Goal: Transaction & Acquisition: Purchase product/service

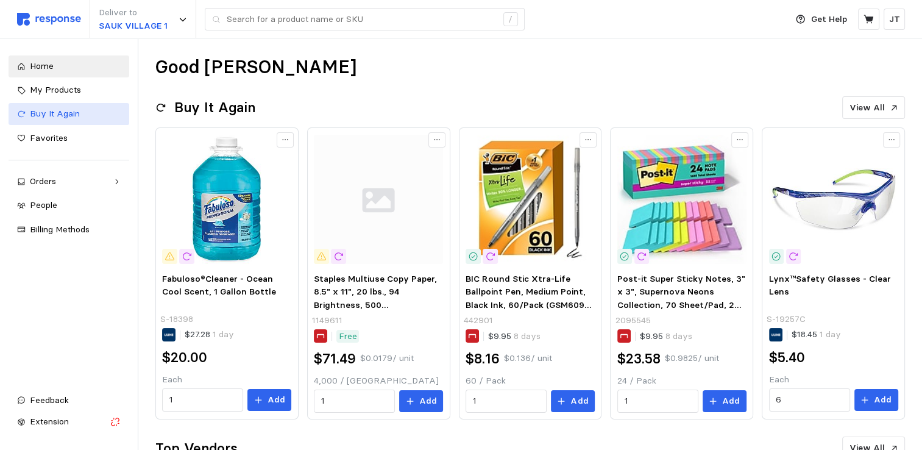
click at [82, 118] on div "Buy It Again" at bounding box center [75, 113] width 91 height 13
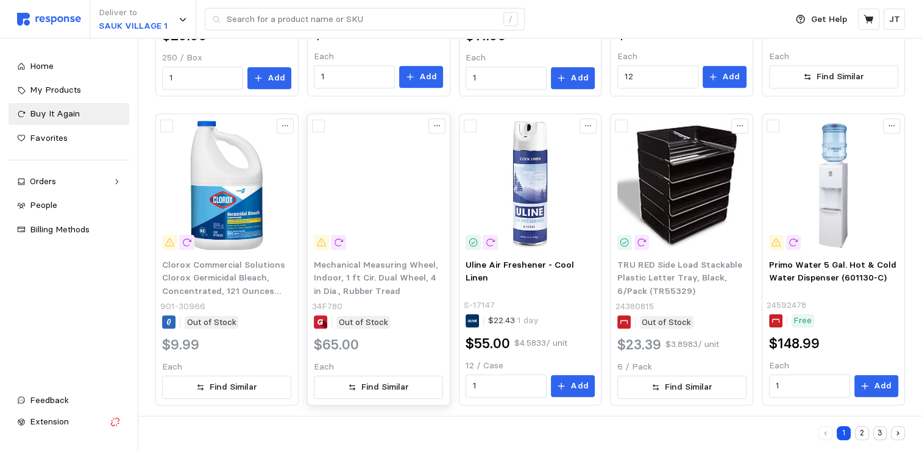
scroll to position [647, 0]
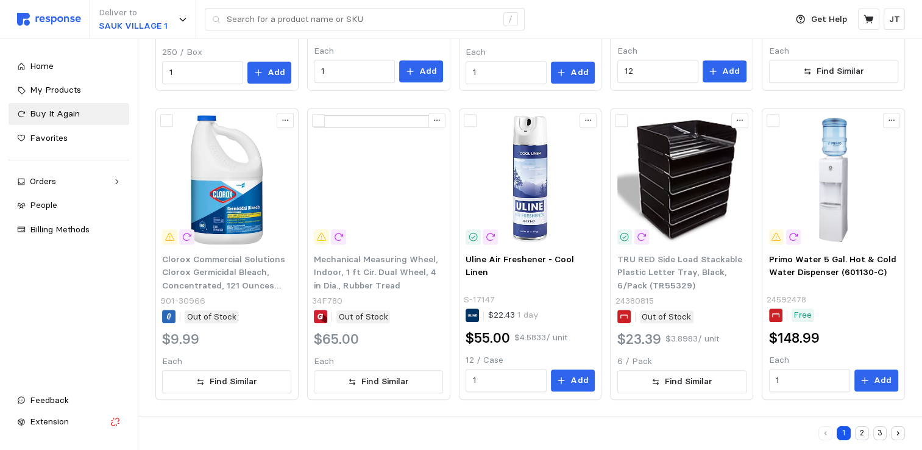
click at [857, 433] on button "2" at bounding box center [862, 433] width 14 height 14
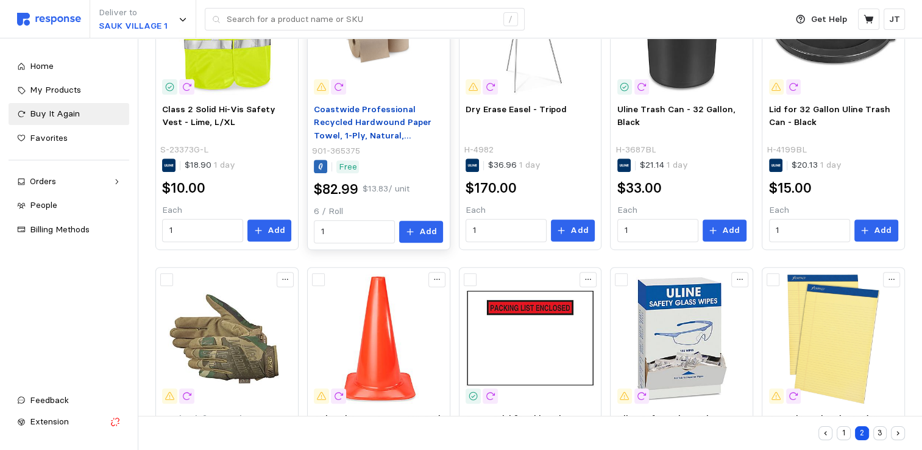
scroll to position [325, 0]
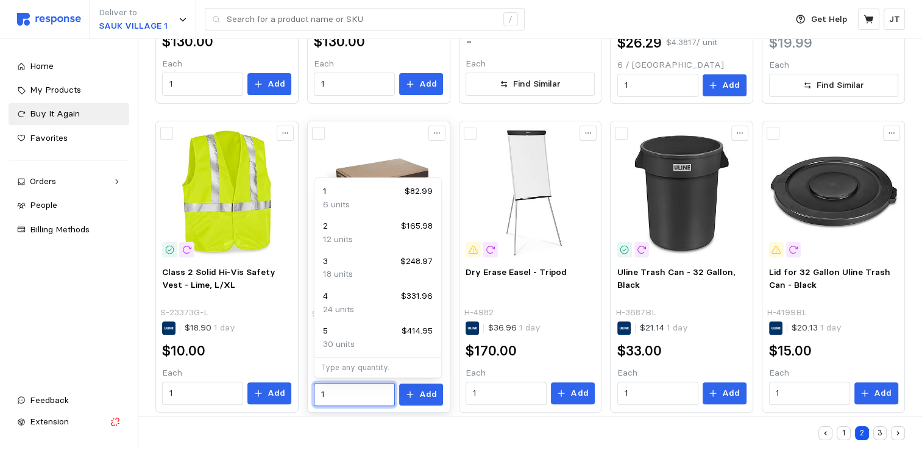
click at [355, 392] on input "1" at bounding box center [354, 394] width 67 height 22
type input "2"
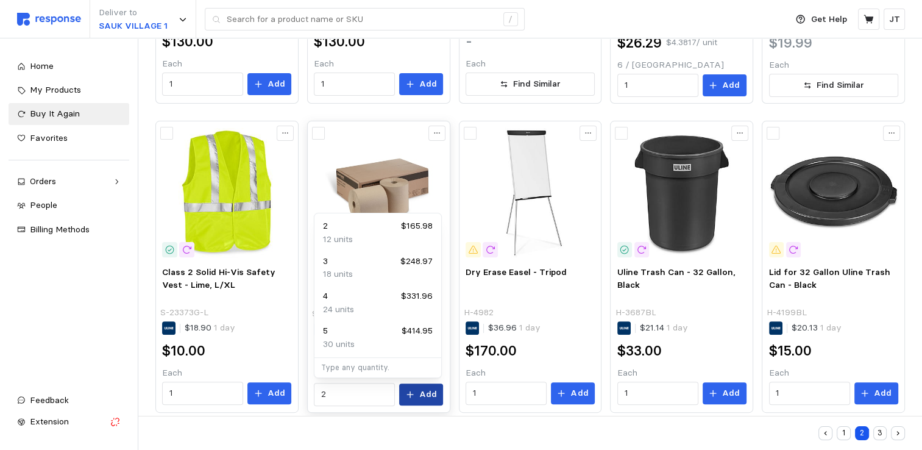
click at [429, 393] on p "Add" at bounding box center [428, 394] width 18 height 13
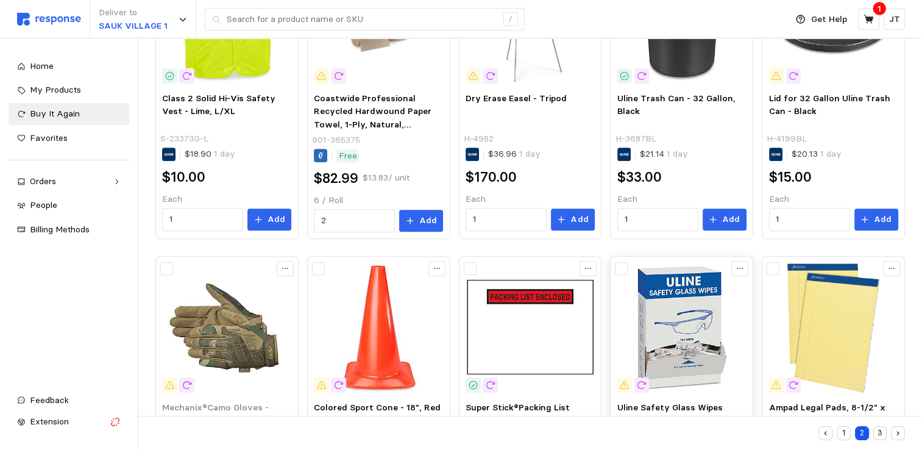
scroll to position [647, 0]
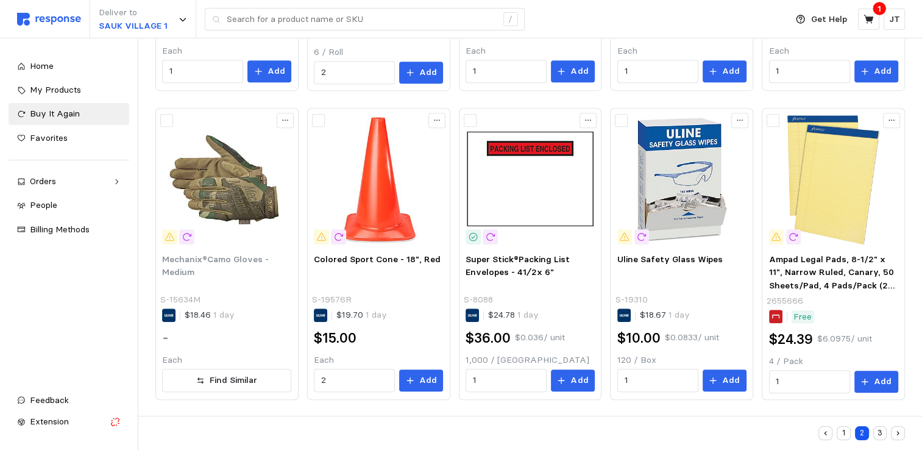
click at [878, 432] on button "3" at bounding box center [880, 433] width 14 height 14
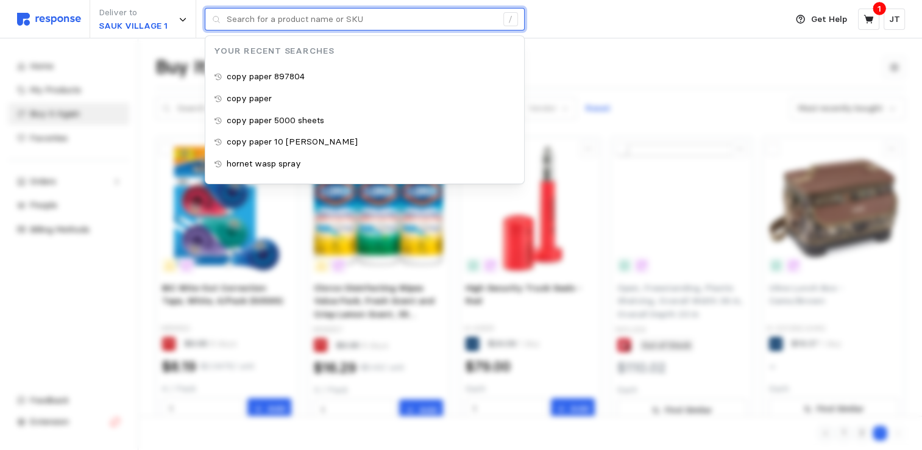
click at [321, 16] on input "text" at bounding box center [362, 20] width 270 height 22
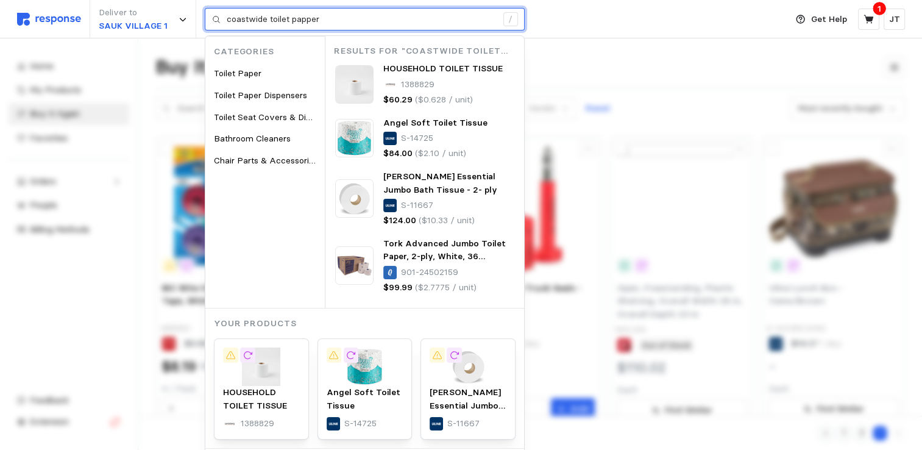
type input "coastwide toilet papper"
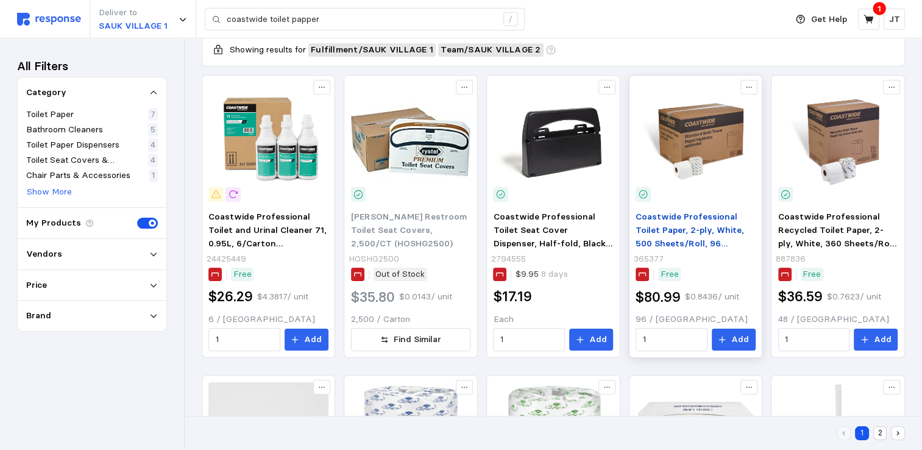
scroll to position [162, 0]
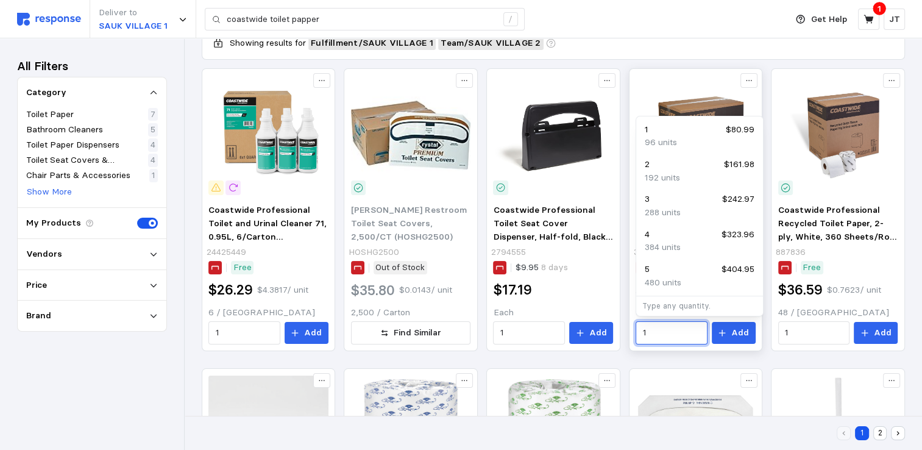
click at [668, 330] on input "1" at bounding box center [672, 333] width 58 height 22
type input "2"
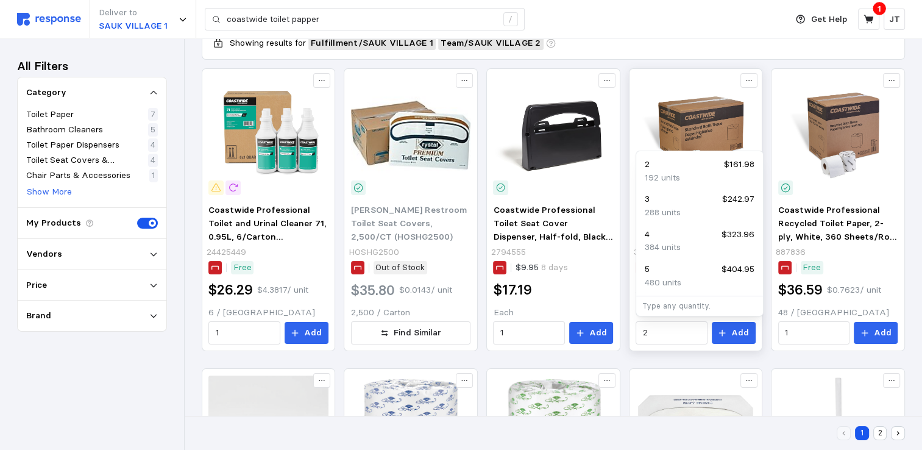
click at [711, 125] on img at bounding box center [696, 136] width 120 height 120
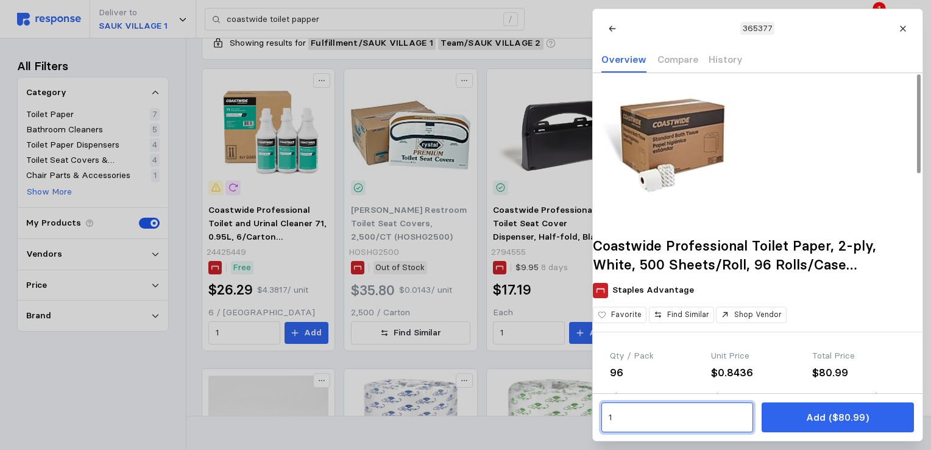
click at [645, 417] on input "1" at bounding box center [677, 417] width 138 height 22
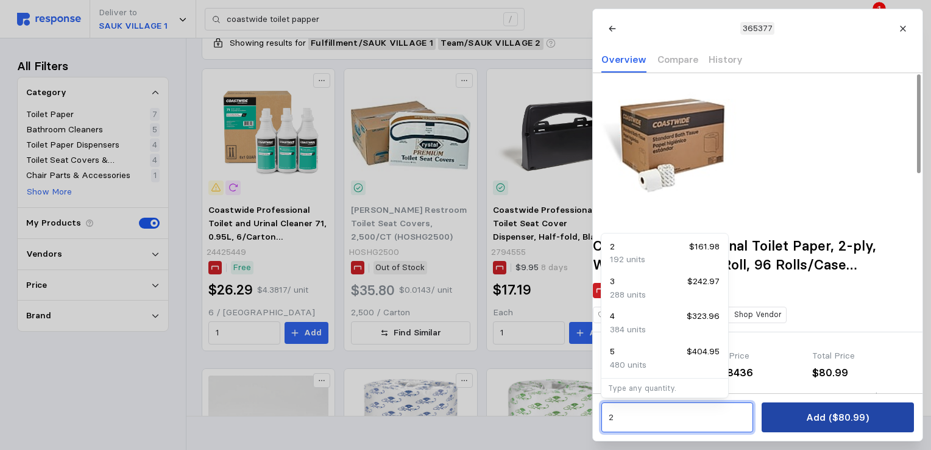
type input "2"
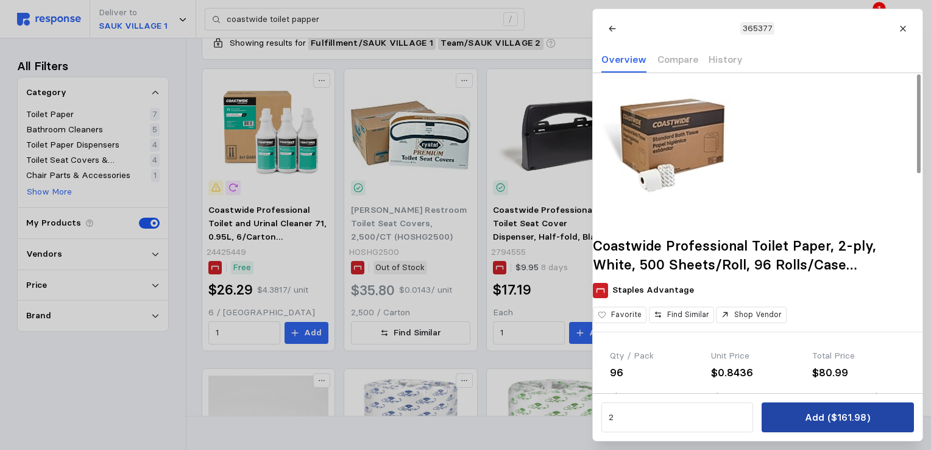
click at [852, 413] on p "Add ($161.98)" at bounding box center [837, 417] width 65 height 15
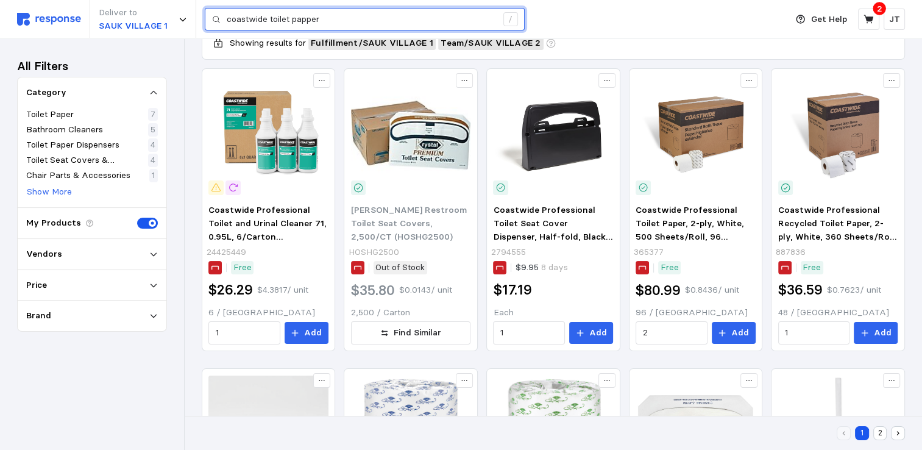
click at [266, 25] on input "coastwide toilet papper" at bounding box center [362, 20] width 270 height 22
click at [324, 16] on input "coastwide toilet papper" at bounding box center [362, 20] width 270 height 22
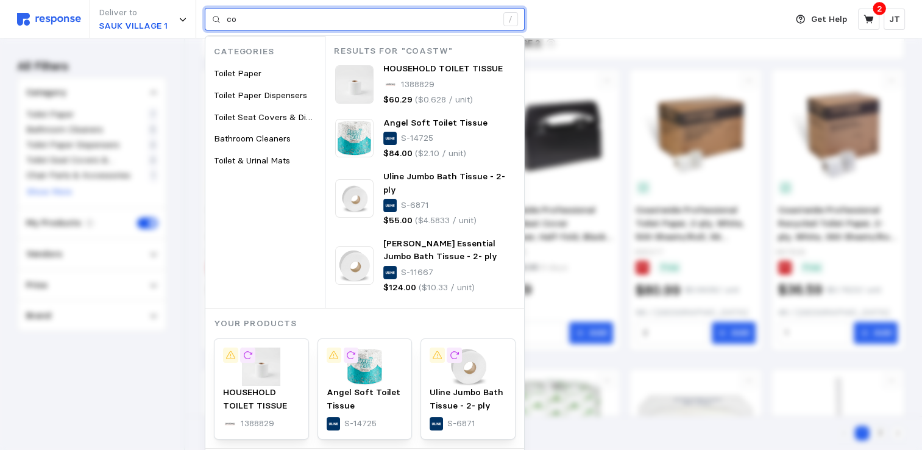
type input "c"
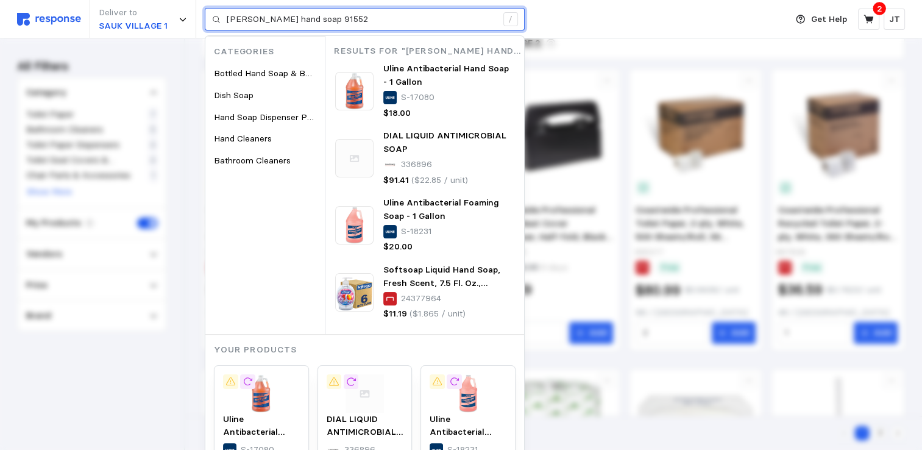
type input "[PERSON_NAME] hand soap 91552"
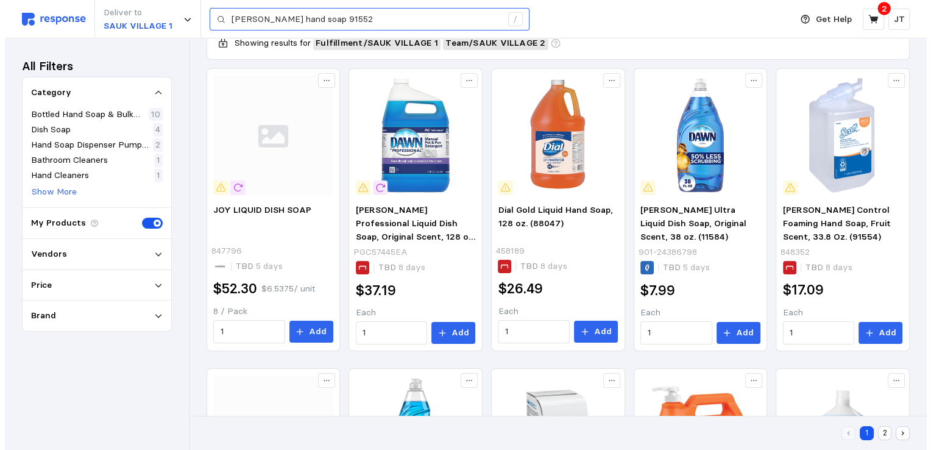
scroll to position [59, 0]
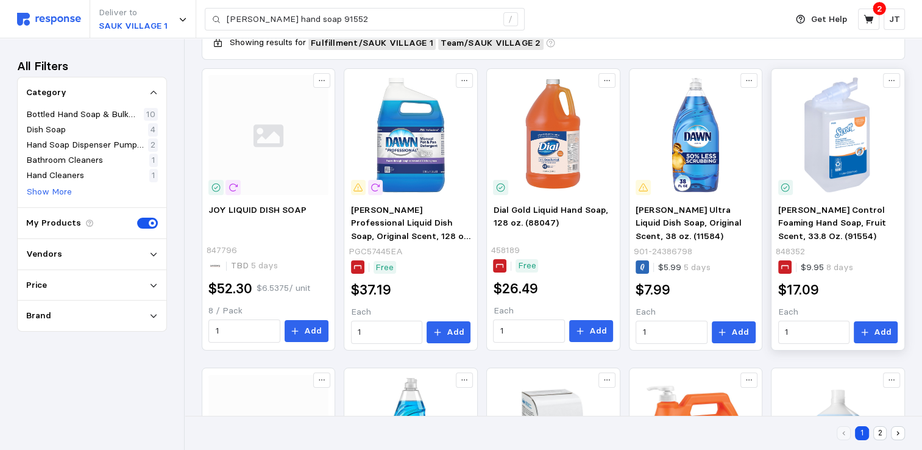
click at [843, 154] on img at bounding box center [838, 135] width 120 height 120
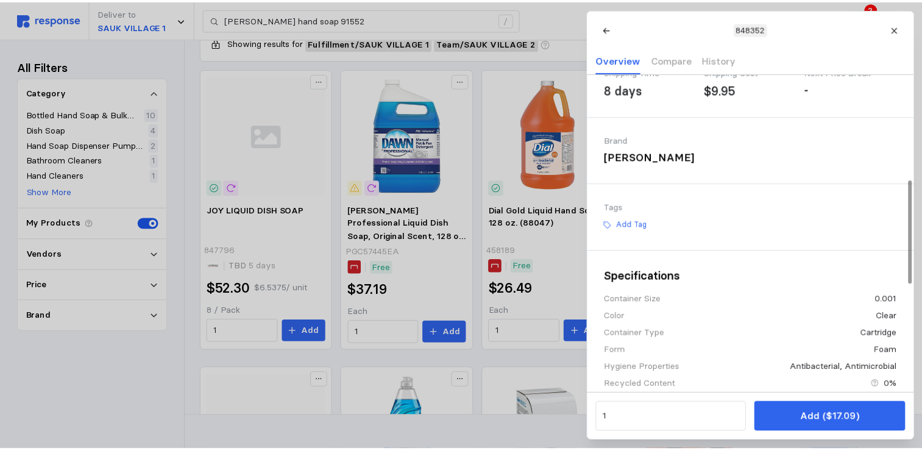
scroll to position [325, 0]
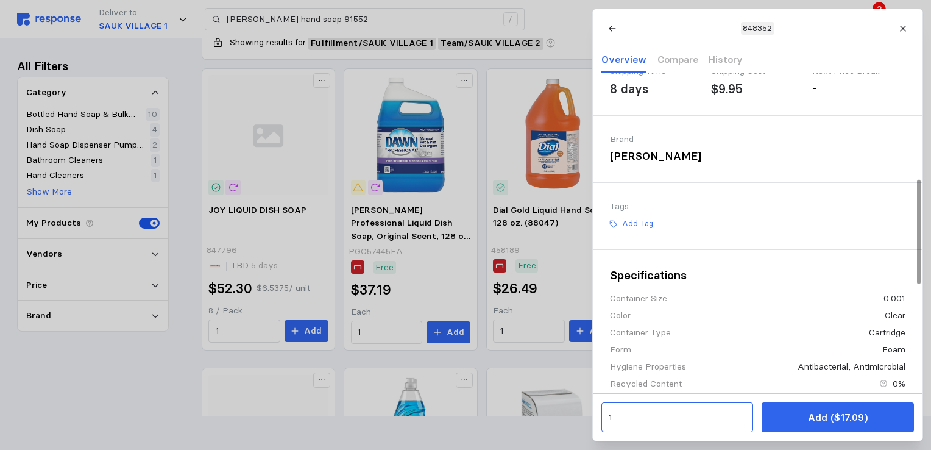
click at [636, 430] on div "1" at bounding box center [677, 417] width 152 height 30
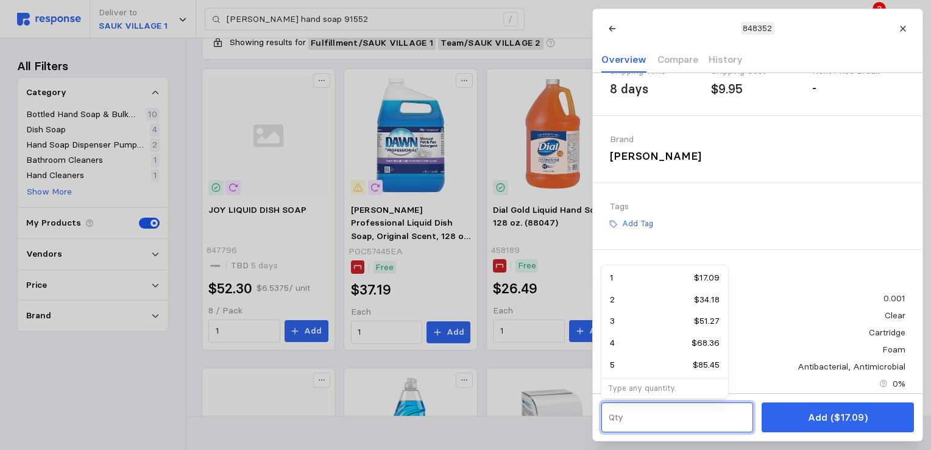
type input "8"
type input "10"
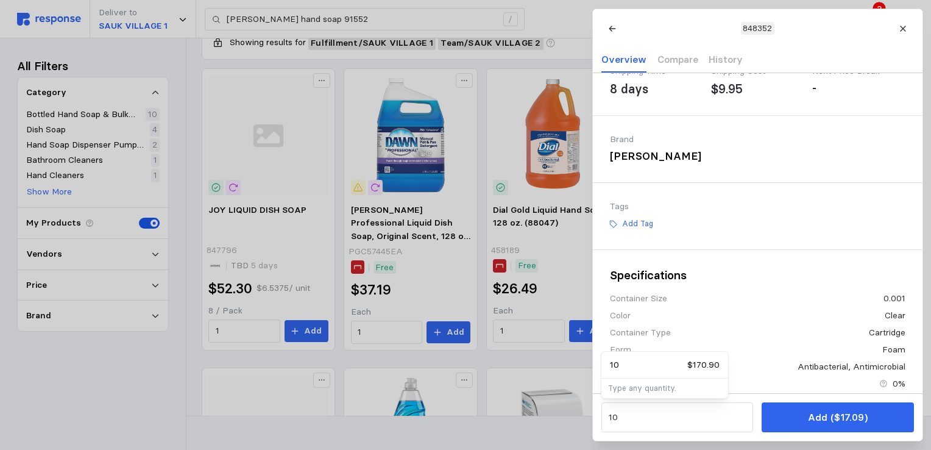
click at [850, 422] on p "Add ($17.09)" at bounding box center [837, 417] width 60 height 15
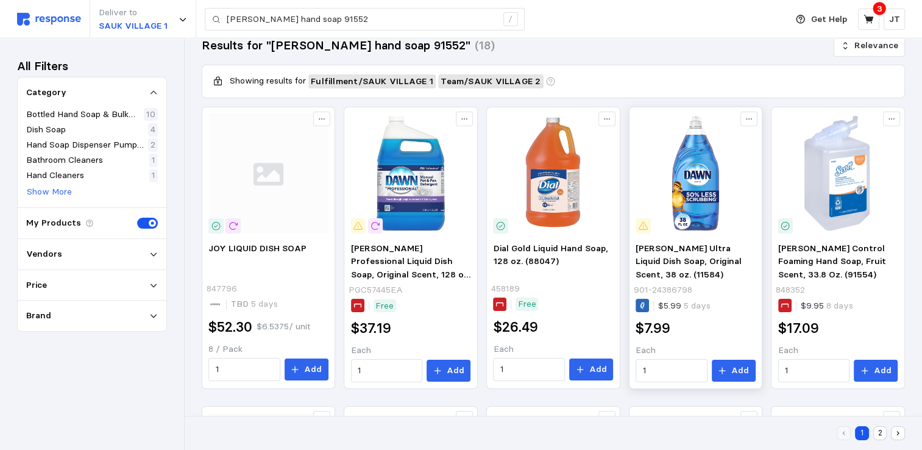
scroll to position [0, 0]
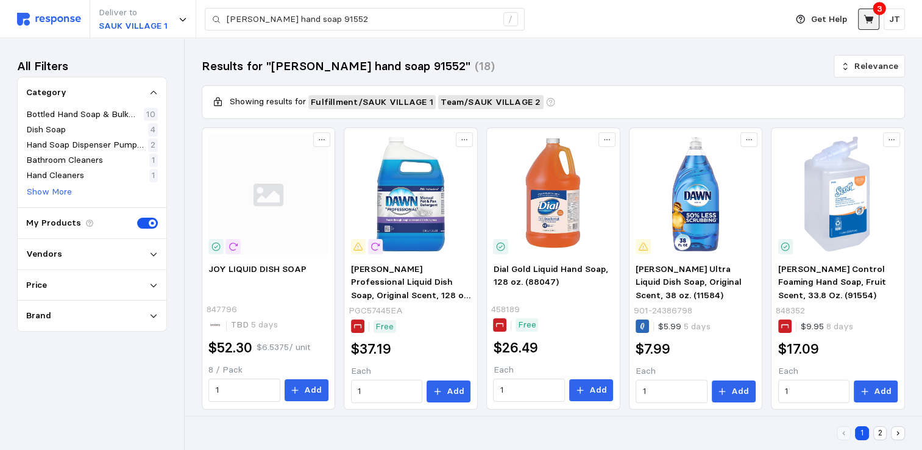
click at [871, 18] on icon at bounding box center [868, 19] width 10 height 9
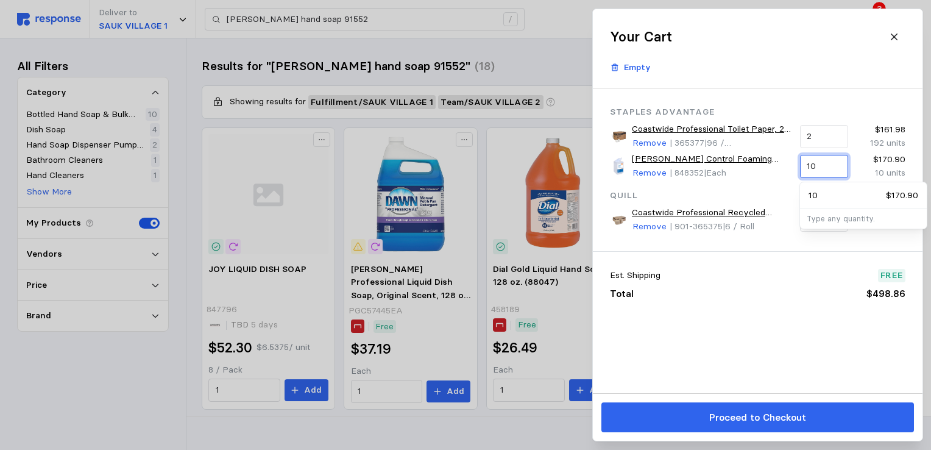
click at [828, 161] on input "10" at bounding box center [824, 166] width 34 height 22
type input "1"
type input "5"
click at [770, 278] on div "Est. Shipping Free" at bounding box center [758, 276] width 296 height 14
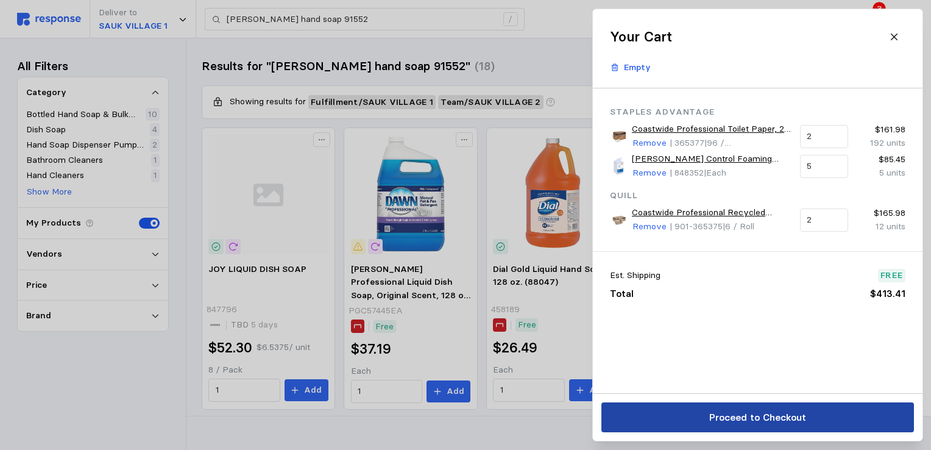
click at [756, 421] on p "Proceed to Checkout" at bounding box center [757, 417] width 97 height 15
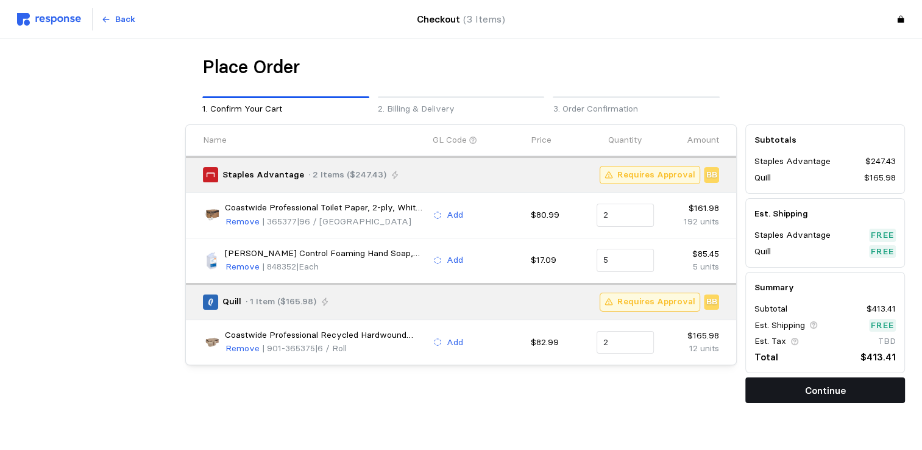
click at [818, 393] on p "Continue" at bounding box center [825, 390] width 41 height 15
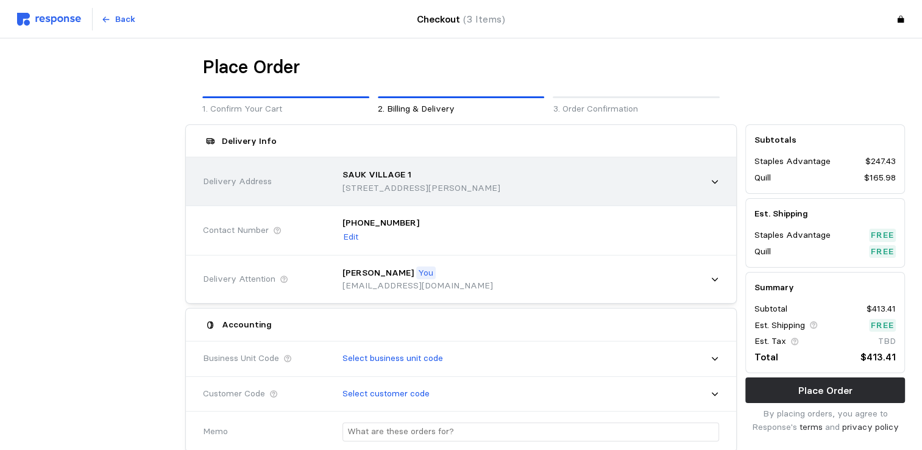
click at [443, 182] on p "[STREET_ADDRESS][PERSON_NAME]" at bounding box center [421, 188] width 158 height 13
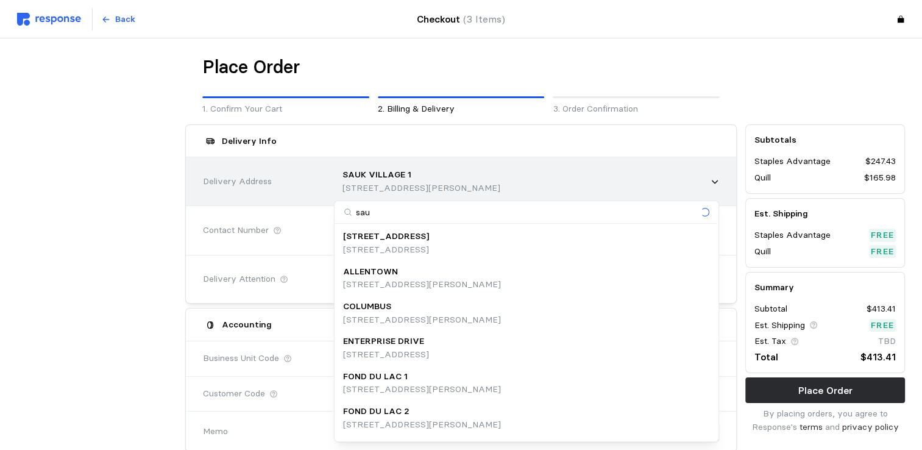
type input "sauk"
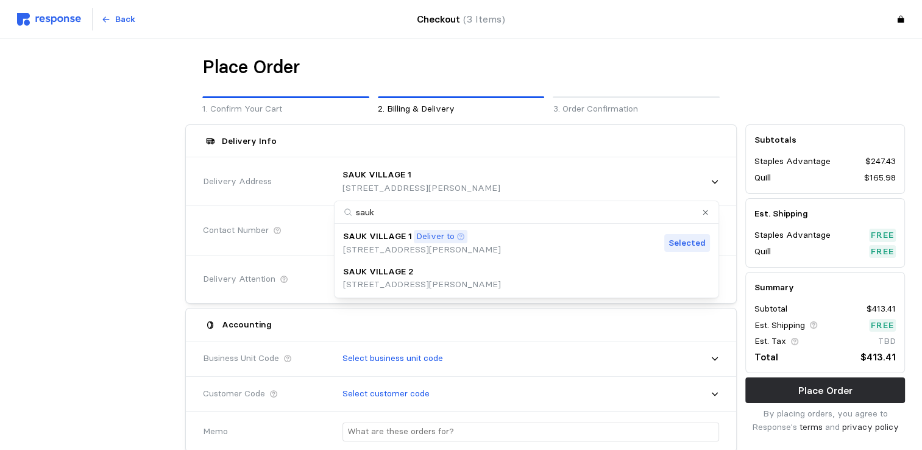
click at [410, 278] on p "[STREET_ADDRESS][PERSON_NAME]" at bounding box center [422, 284] width 158 height 13
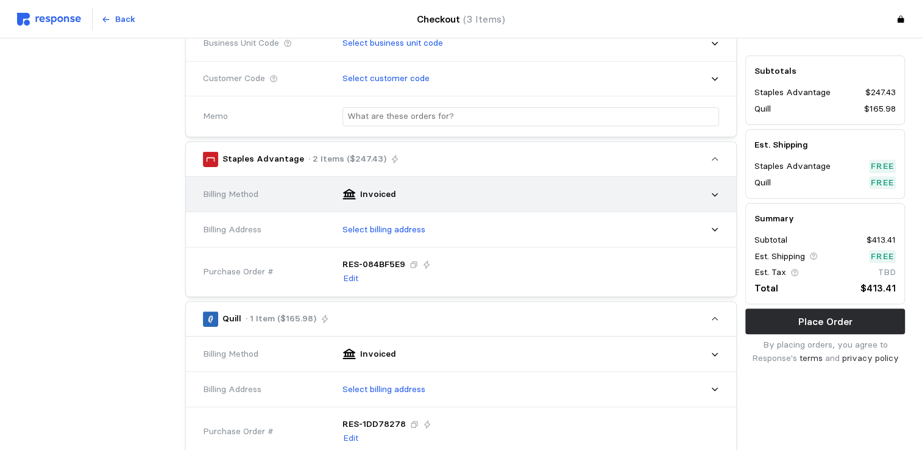
scroll to position [325, 0]
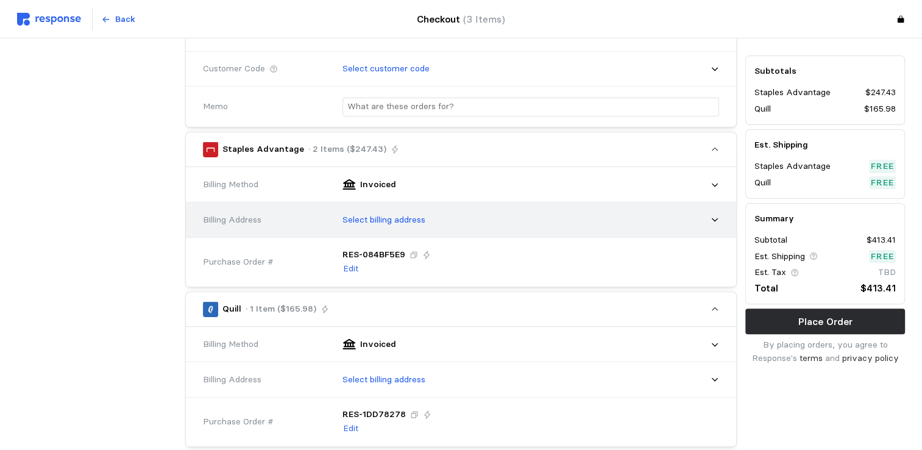
click at [406, 222] on p "Select billing address" at bounding box center [383, 219] width 83 height 13
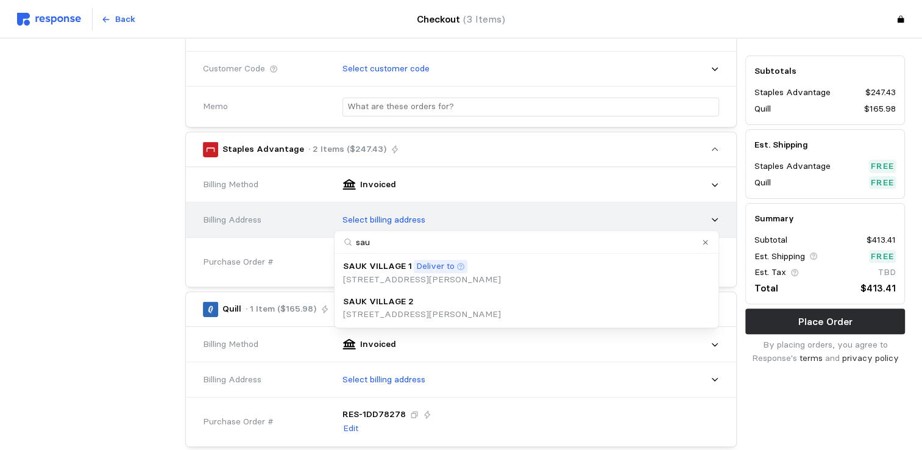
type input "sauk"
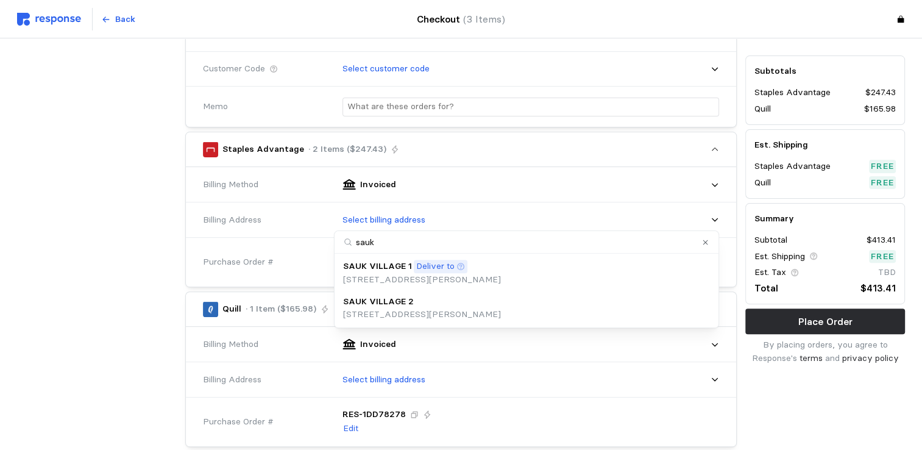
click at [388, 305] on p "SAUK VILLAGE 2" at bounding box center [378, 301] width 71 height 13
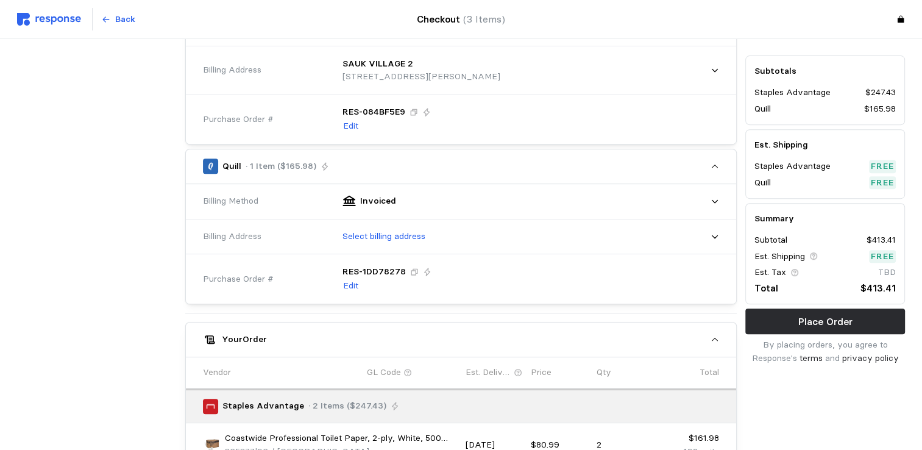
scroll to position [488, 0]
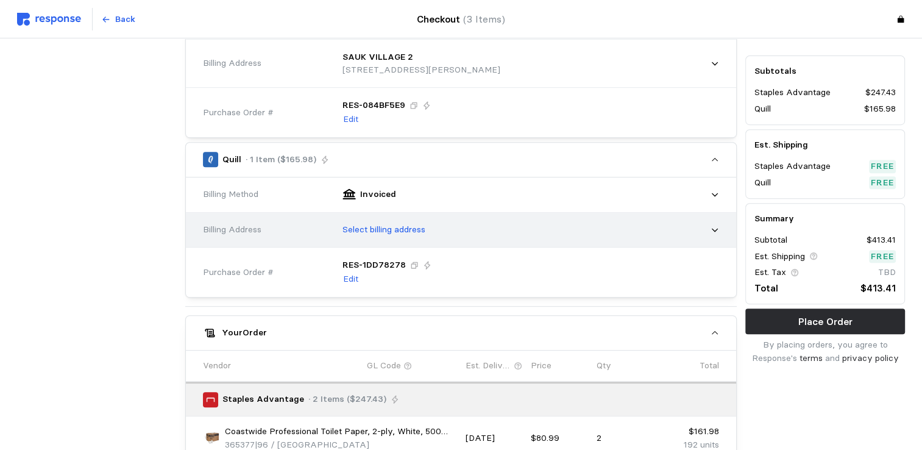
click at [385, 223] on p "Select billing address" at bounding box center [383, 229] width 83 height 13
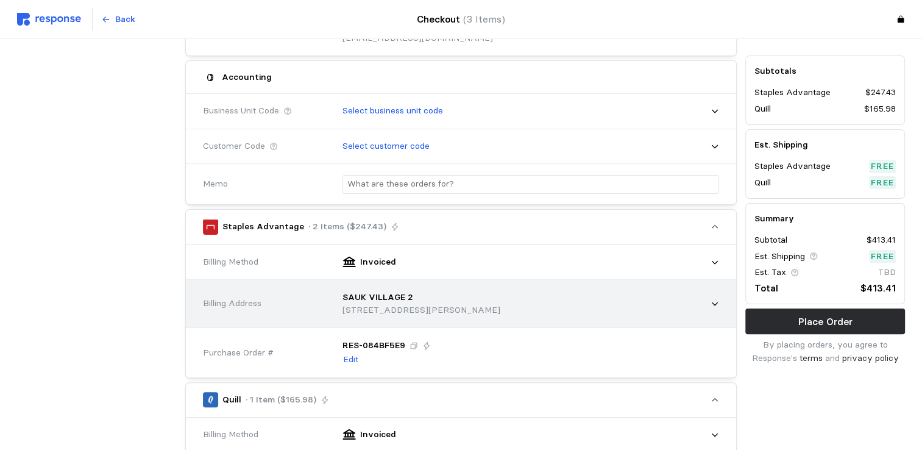
click at [464, 304] on p "[STREET_ADDRESS][PERSON_NAME]" at bounding box center [421, 309] width 158 height 13
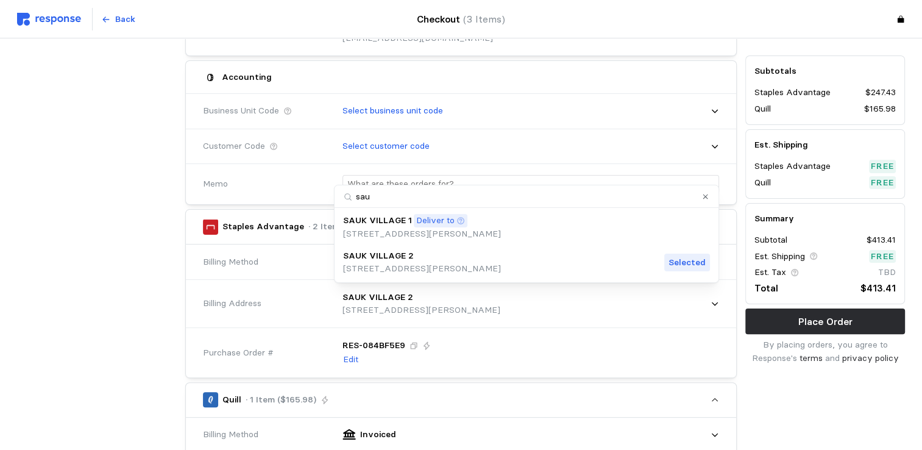
type input "sauk"
click at [399, 271] on p "[STREET_ADDRESS][PERSON_NAME]" at bounding box center [422, 268] width 158 height 13
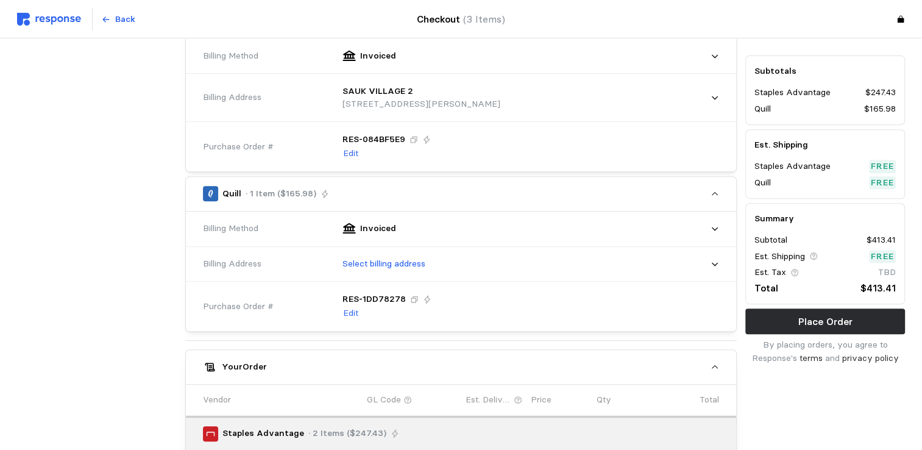
scroll to position [573, 0]
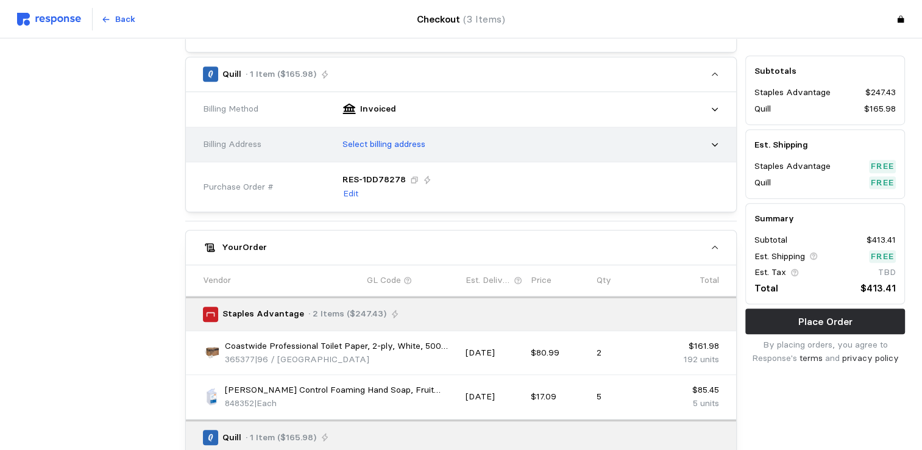
click at [418, 146] on p "Select billing address" at bounding box center [383, 144] width 83 height 13
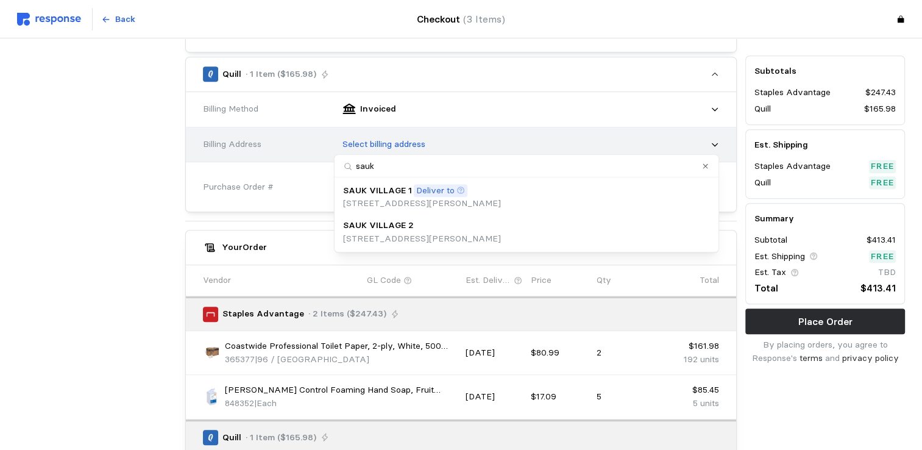
type input "sauk2"
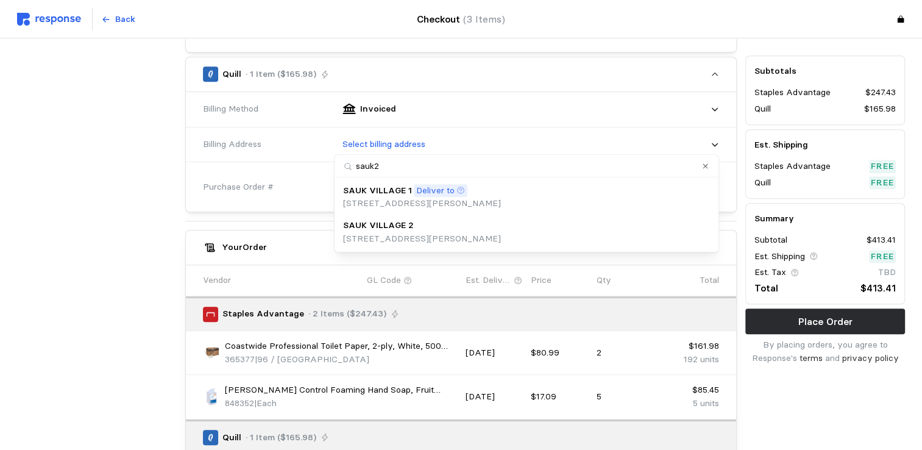
click at [378, 235] on p "[STREET_ADDRESS][PERSON_NAME]" at bounding box center [422, 238] width 158 height 13
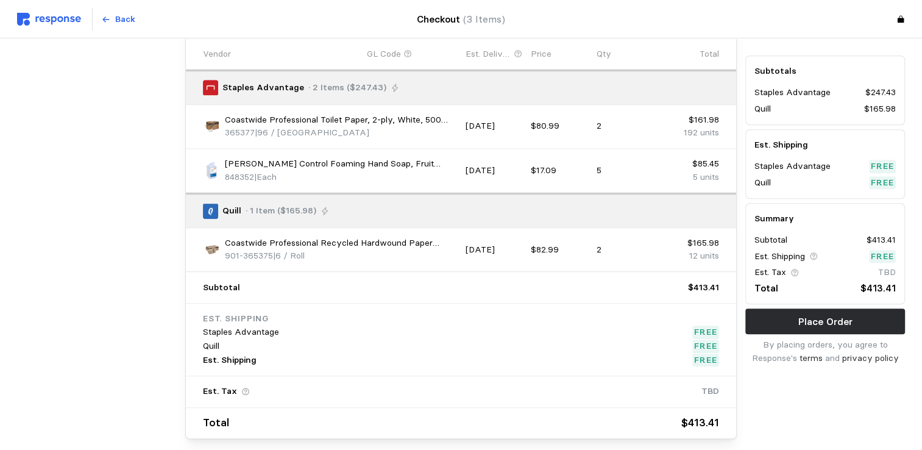
scroll to position [863, 0]
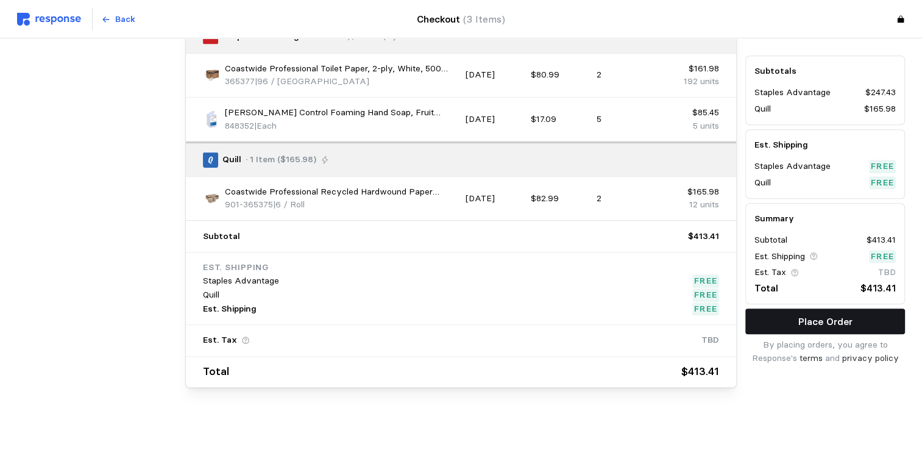
click at [837, 324] on p "Place Order" at bounding box center [825, 321] width 54 height 15
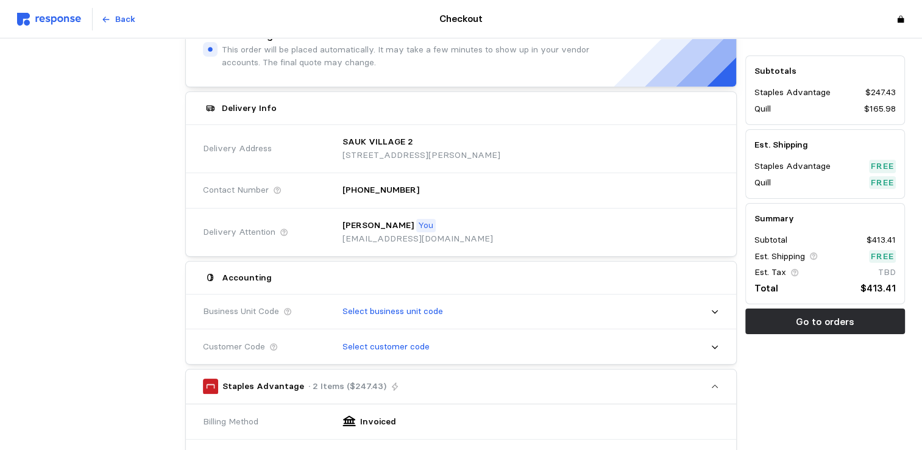
scroll to position [0, 0]
